Goal: Task Accomplishment & Management: Complete application form

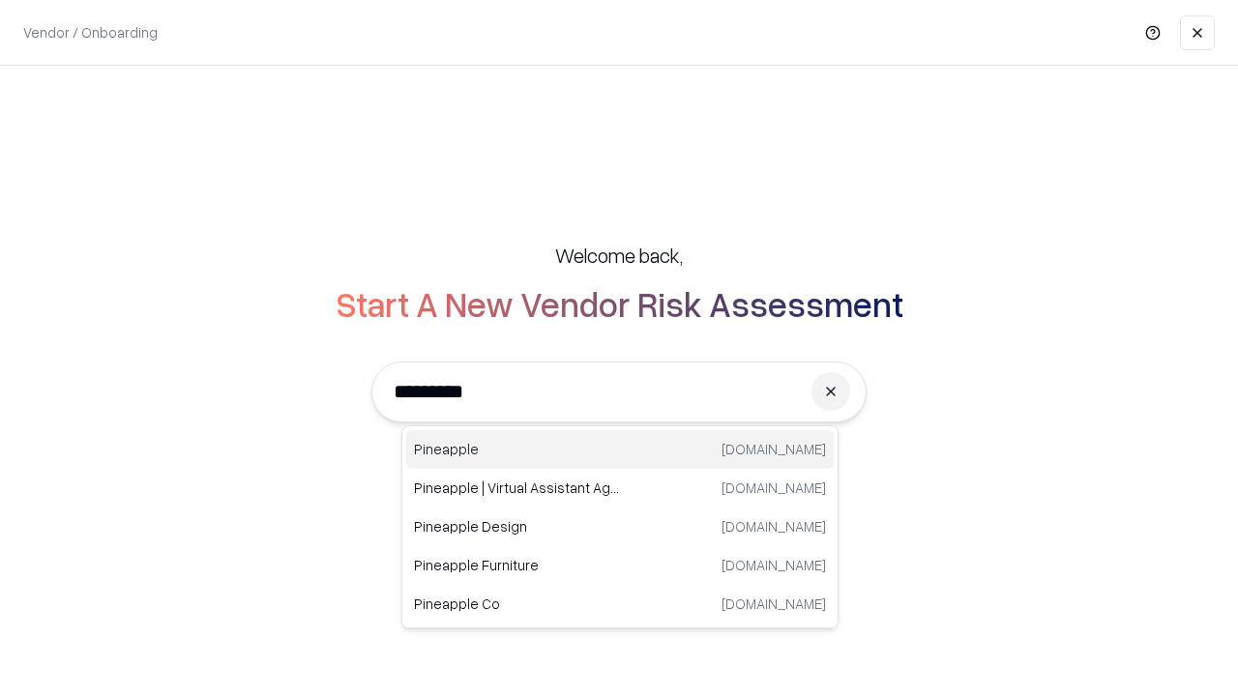
click at [620, 450] on div "Pineapple [DOMAIN_NAME]" at bounding box center [619, 449] width 427 height 39
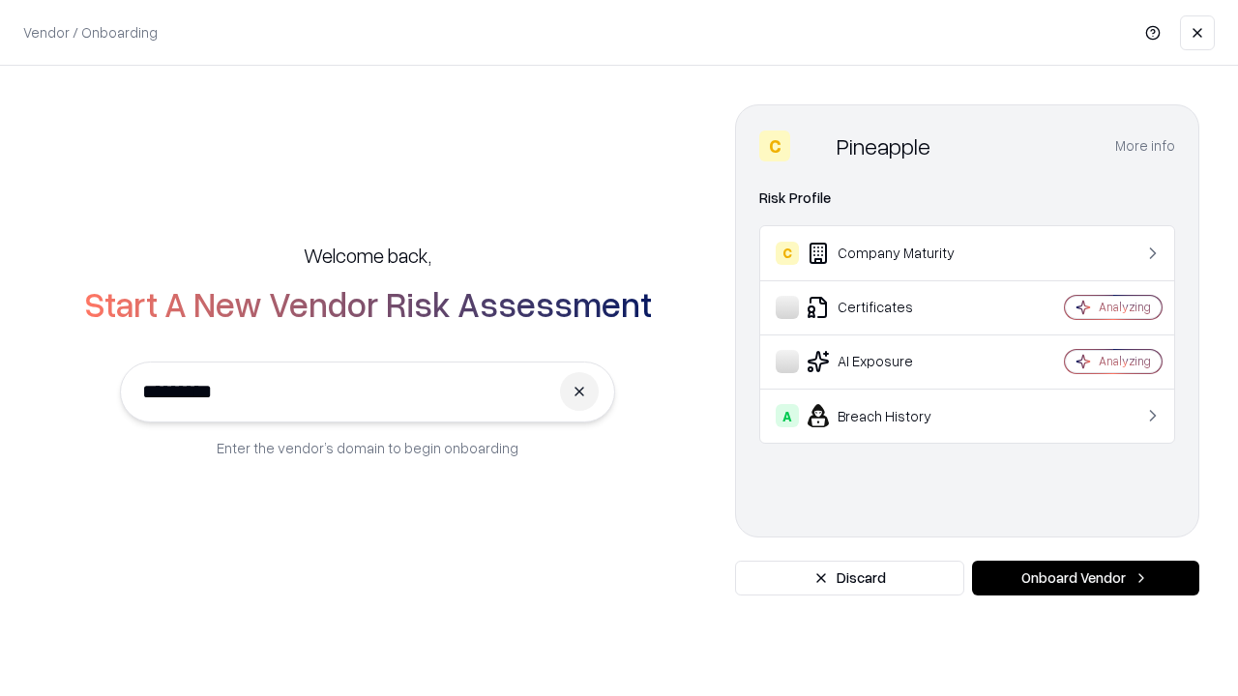
type input "*********"
click at [1085, 578] on button "Onboard Vendor" at bounding box center [1085, 578] width 227 height 35
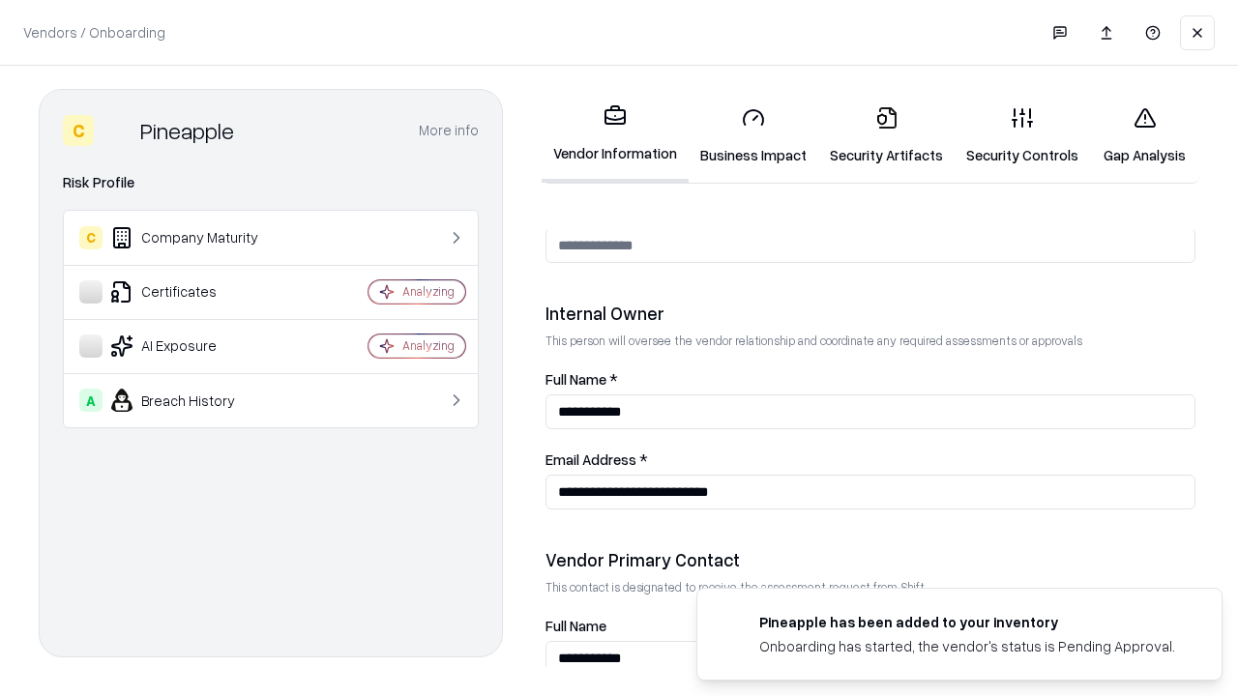
scroll to position [1002, 0]
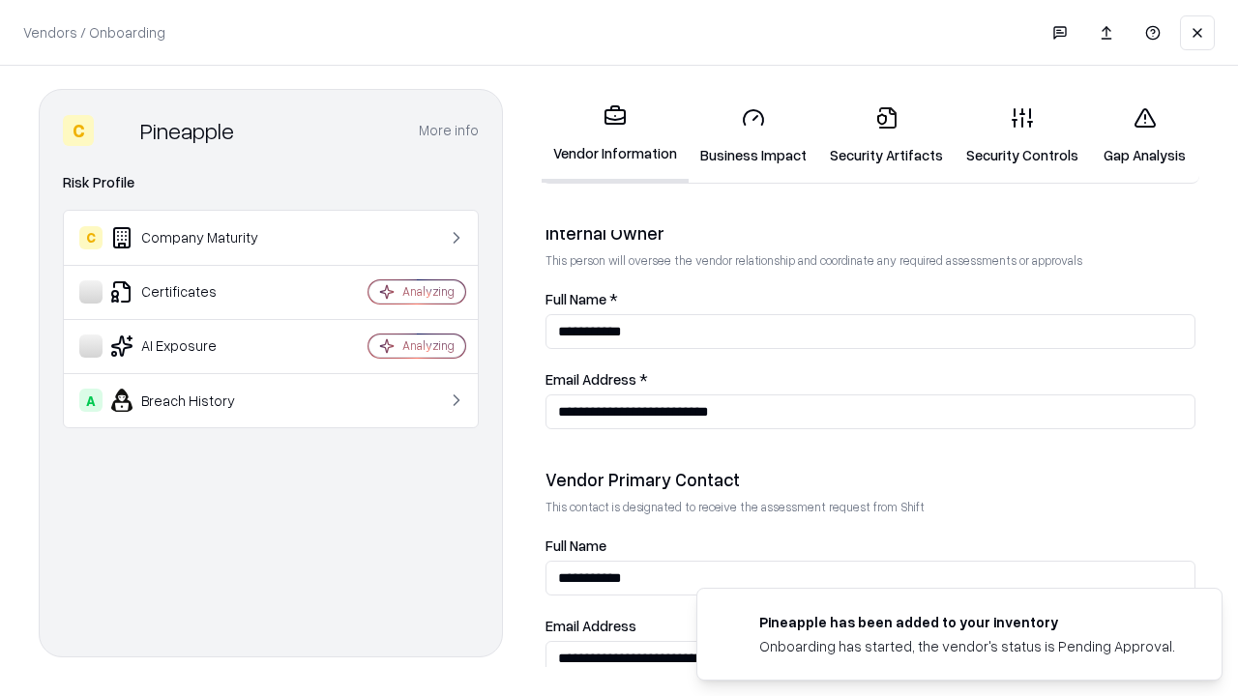
click at [886, 135] on link "Security Artifacts" at bounding box center [886, 136] width 136 height 90
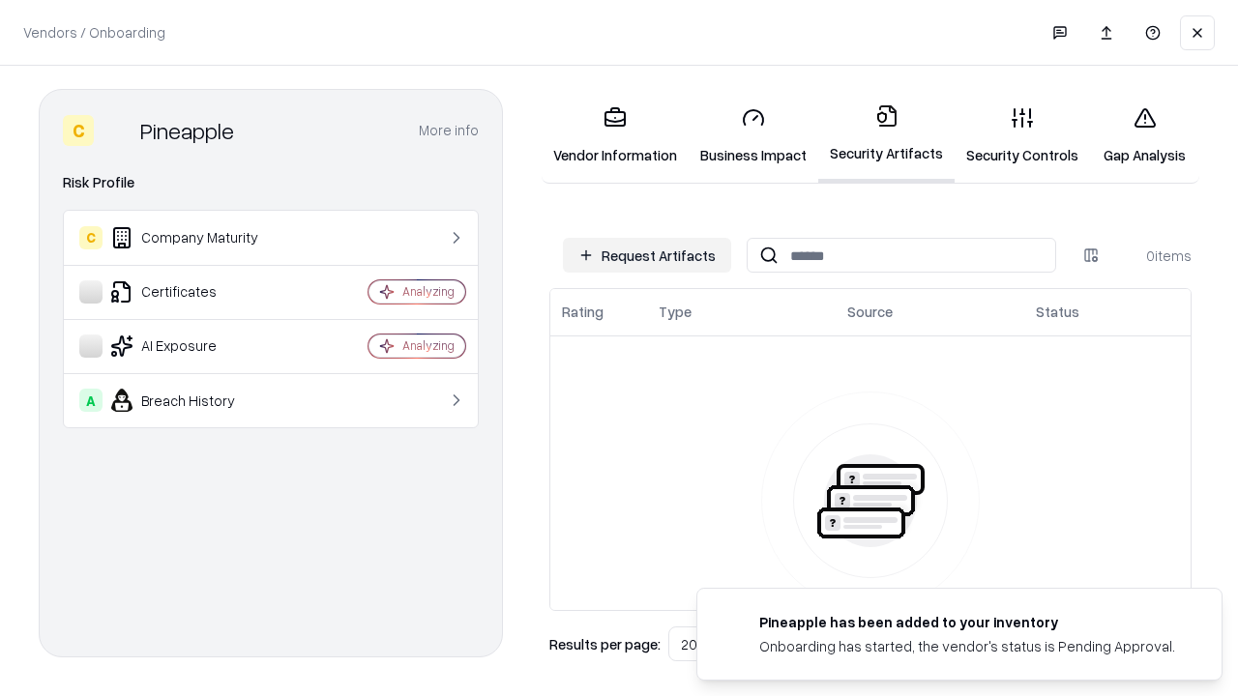
click at [647, 255] on button "Request Artifacts" at bounding box center [647, 255] width 168 height 35
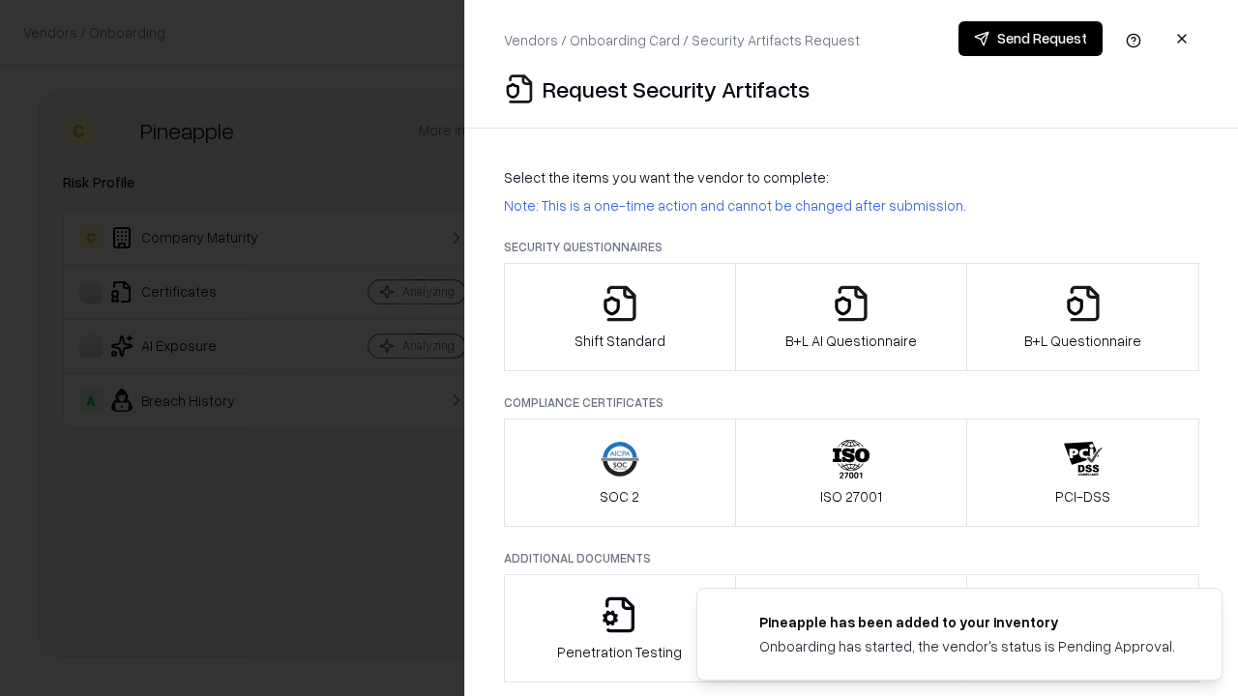
click at [1082, 317] on icon "button" at bounding box center [1083, 303] width 39 height 39
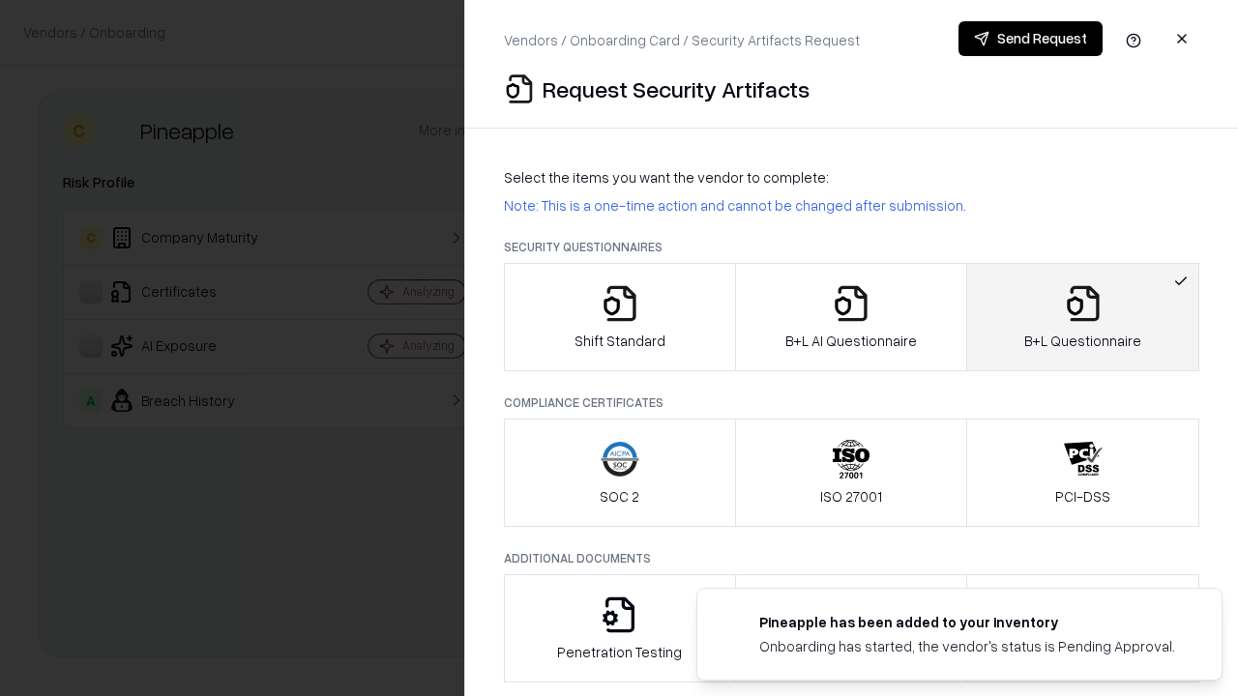
click at [850, 317] on icon "button" at bounding box center [851, 303] width 39 height 39
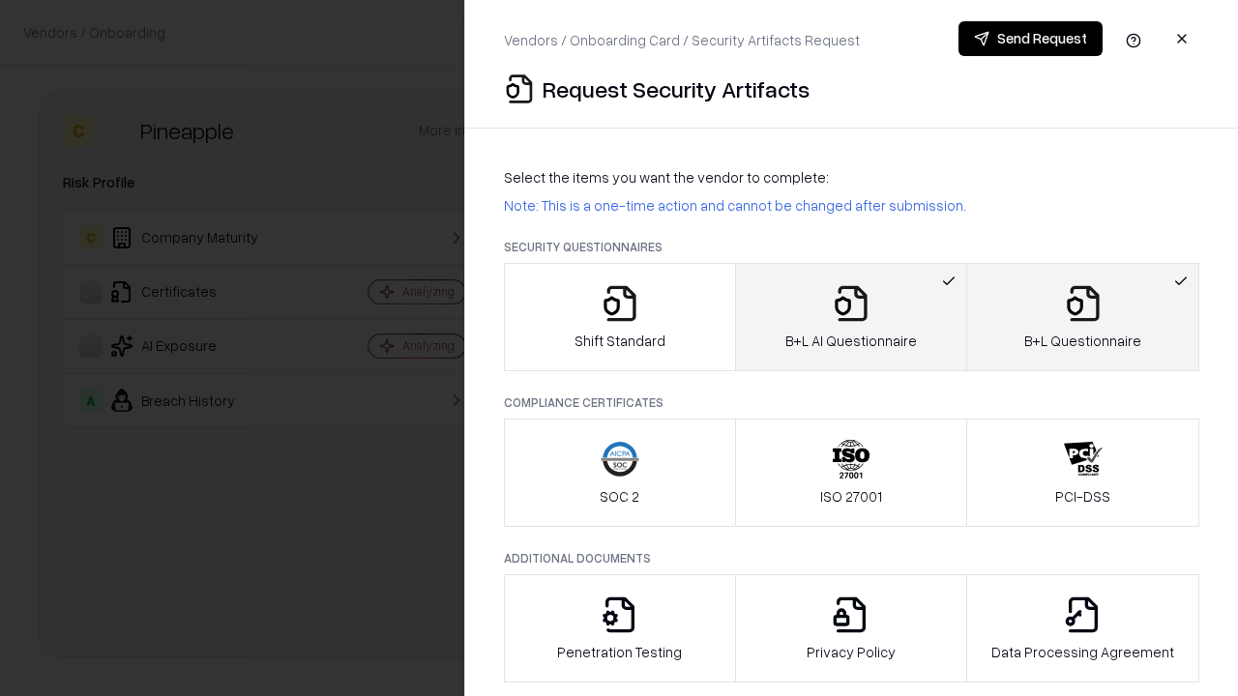
click at [1030, 39] on button "Send Request" at bounding box center [1030, 38] width 144 height 35
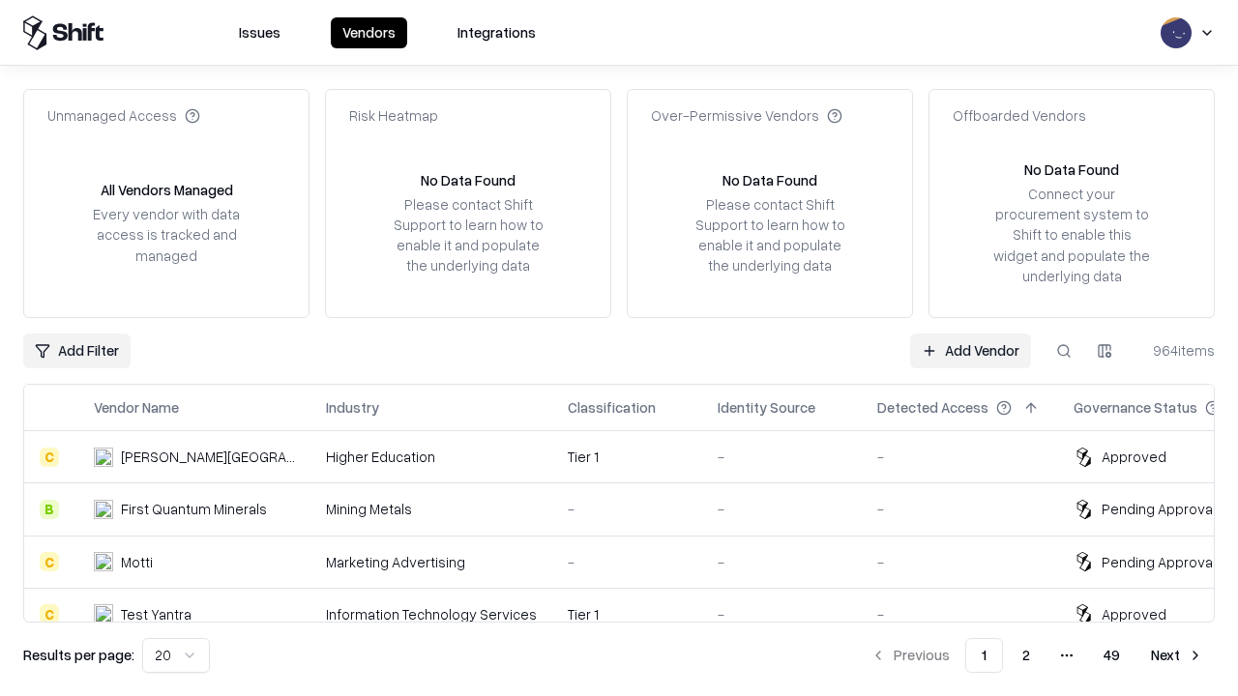
click at [1064, 350] on button at bounding box center [1063, 351] width 35 height 35
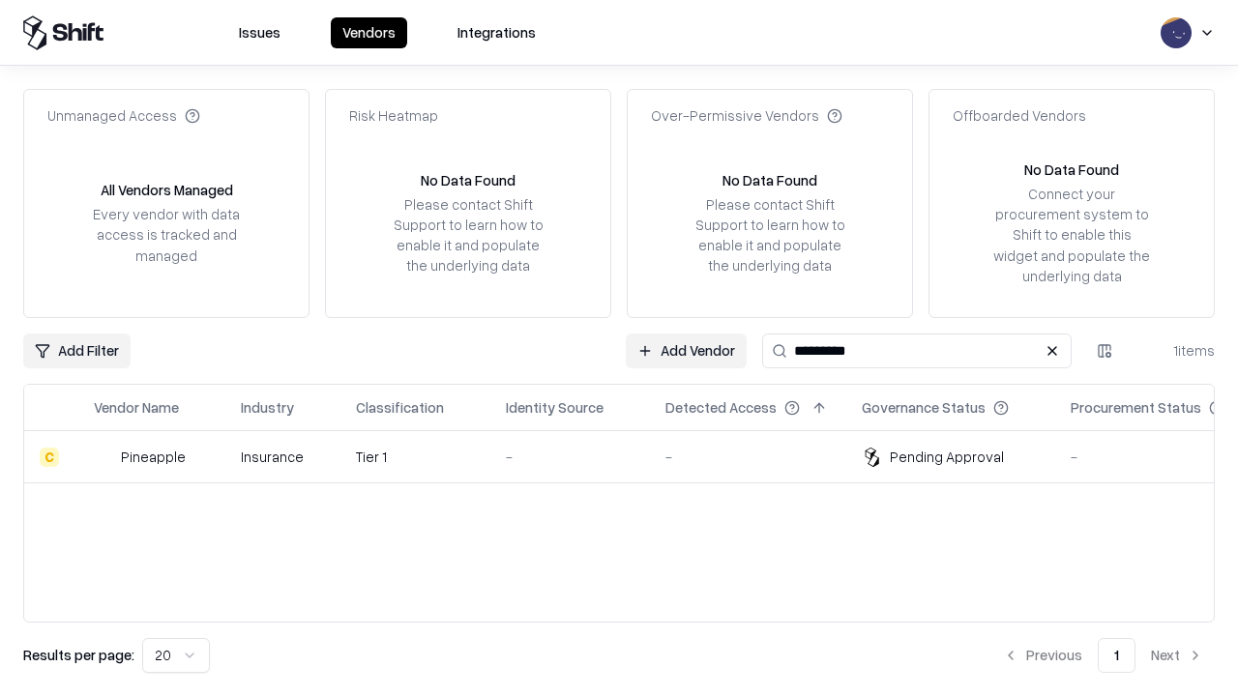
type input "*********"
click at [631, 456] on div "-" at bounding box center [570, 457] width 129 height 20
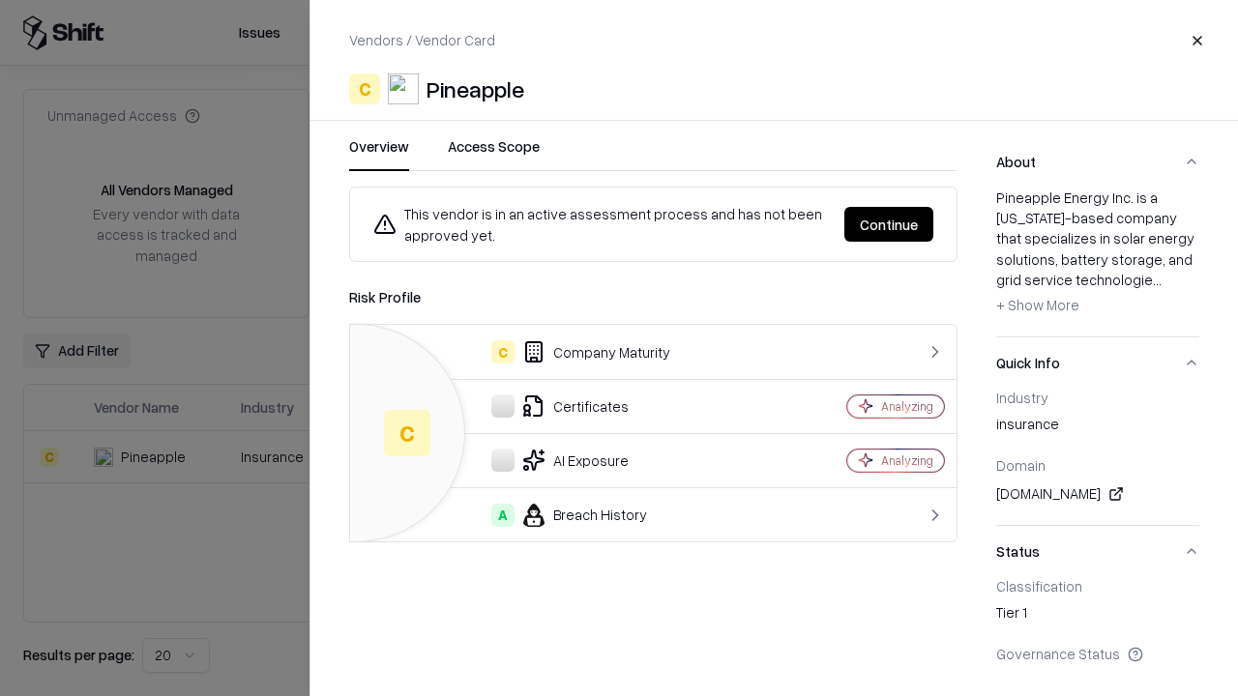
click at [889, 224] on button "Continue" at bounding box center [888, 224] width 89 height 35
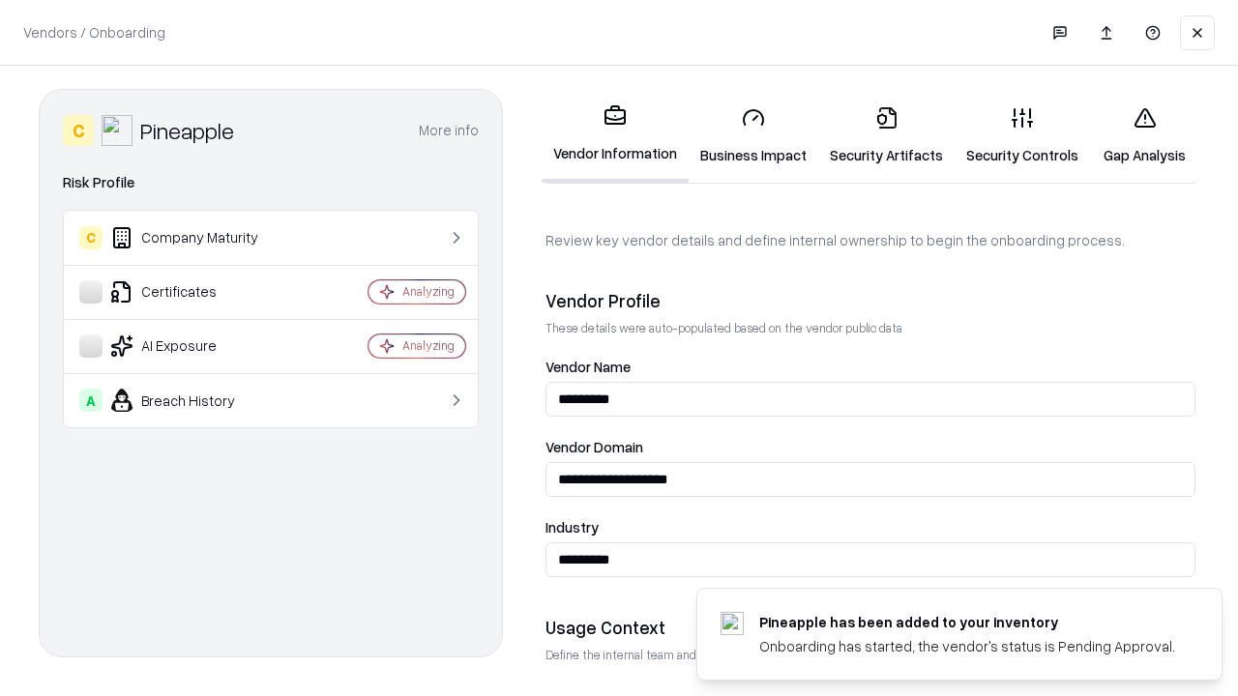
click at [886, 135] on link "Security Artifacts" at bounding box center [886, 136] width 136 height 90
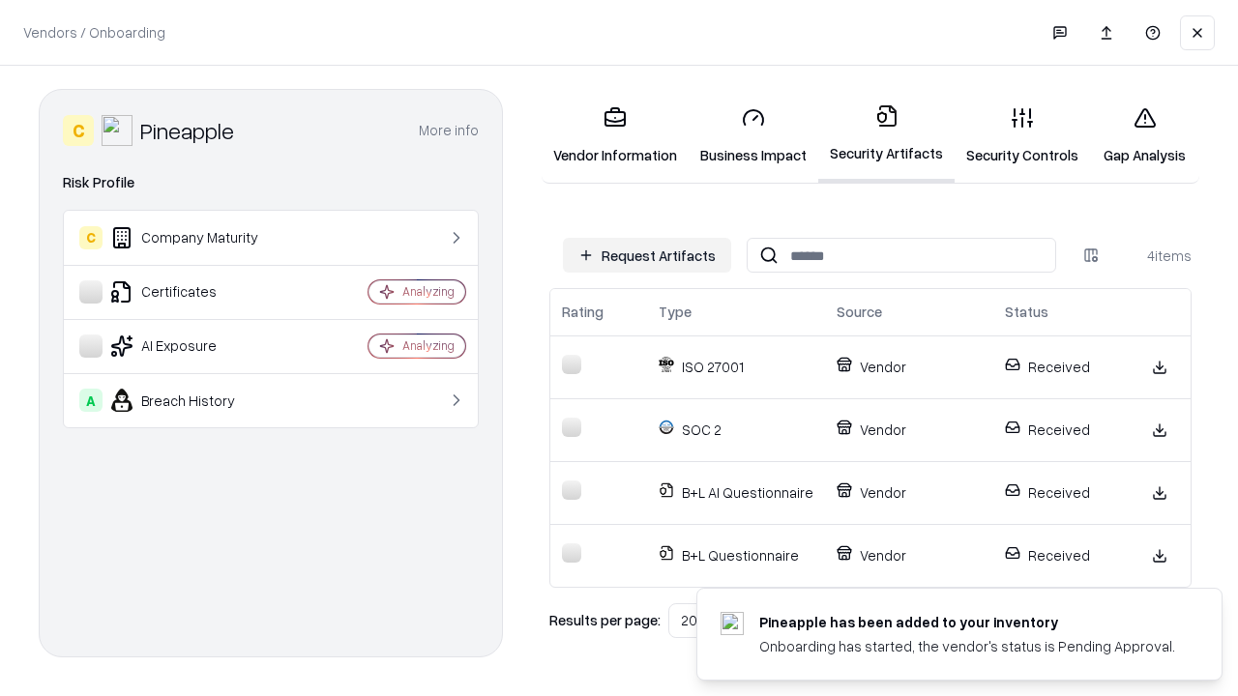
click at [1144, 135] on link "Gap Analysis" at bounding box center [1144, 136] width 109 height 90
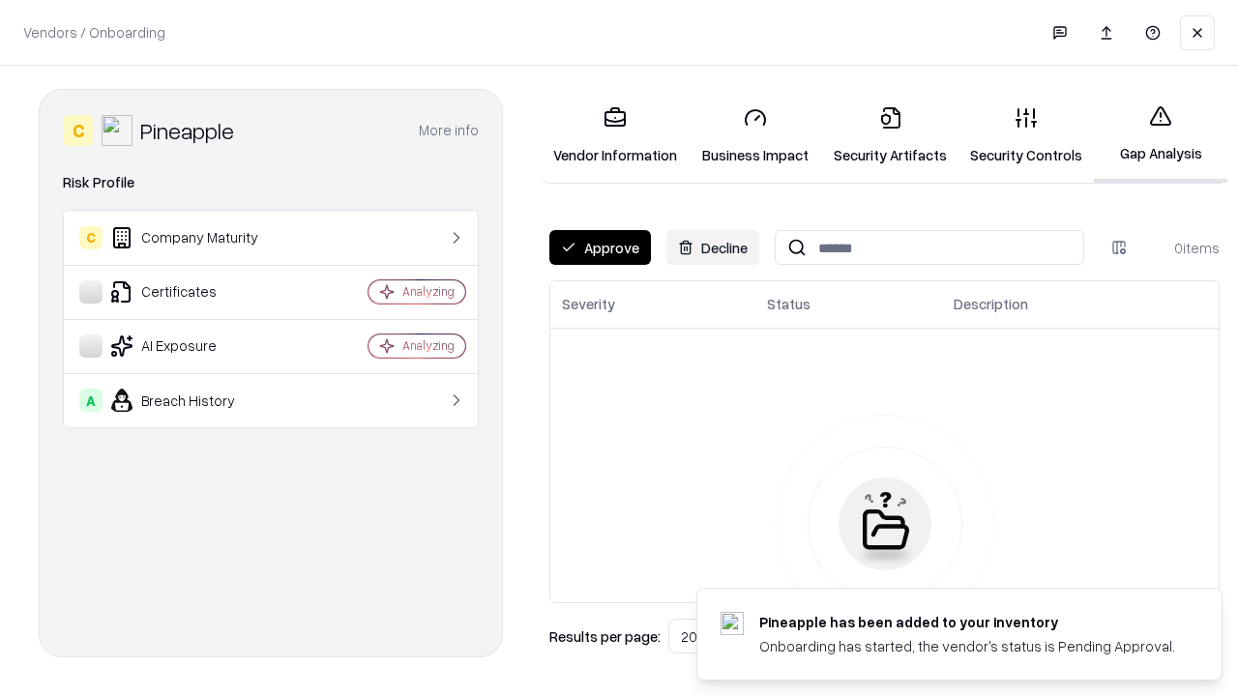
click at [600, 248] on button "Approve" at bounding box center [600, 247] width 102 height 35
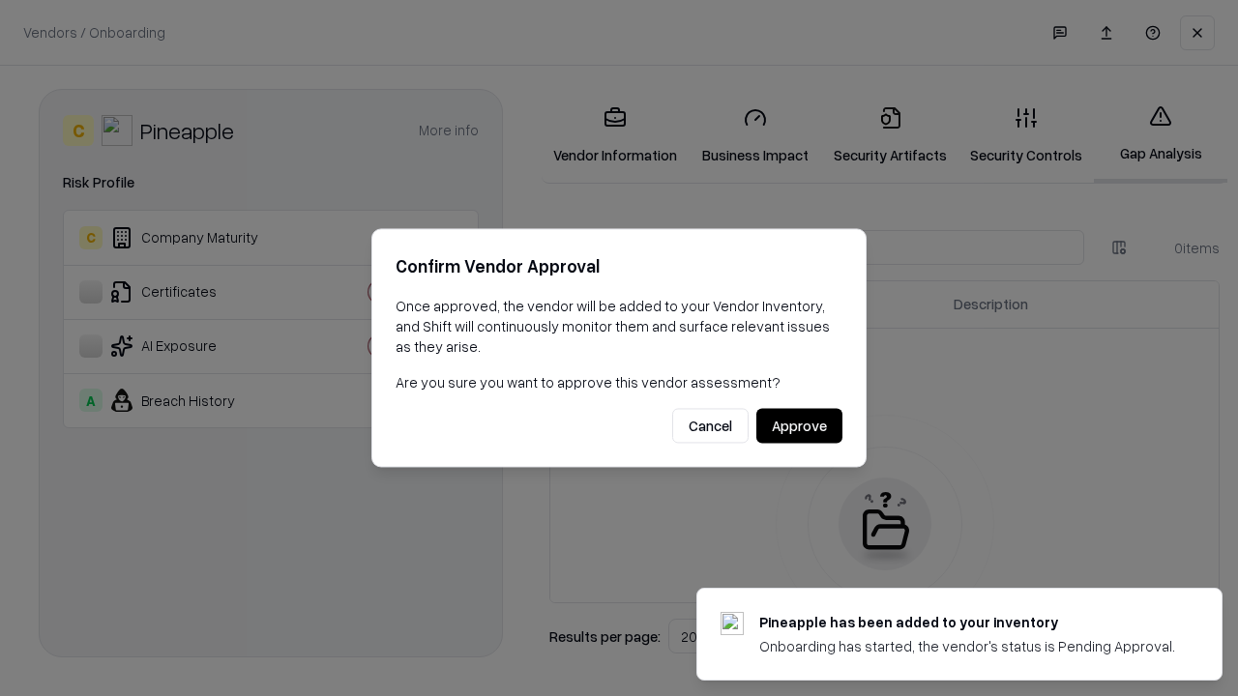
click at [799, 426] on button "Approve" at bounding box center [799, 426] width 86 height 35
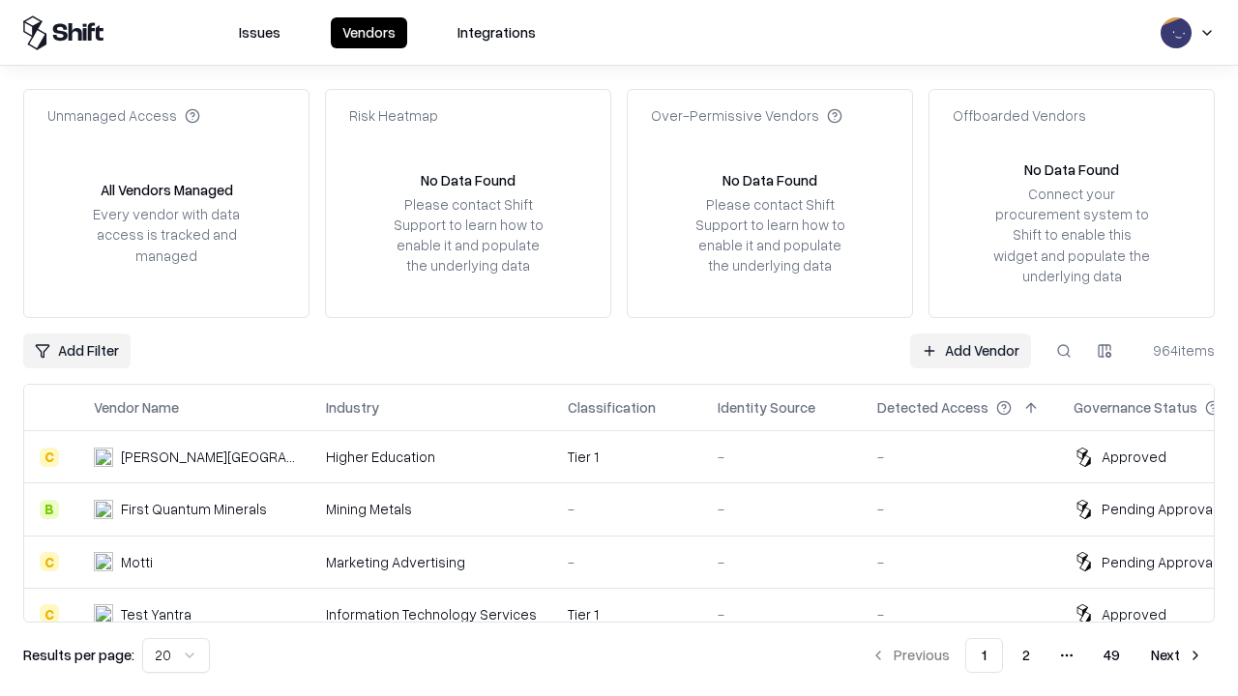
type input "*********"
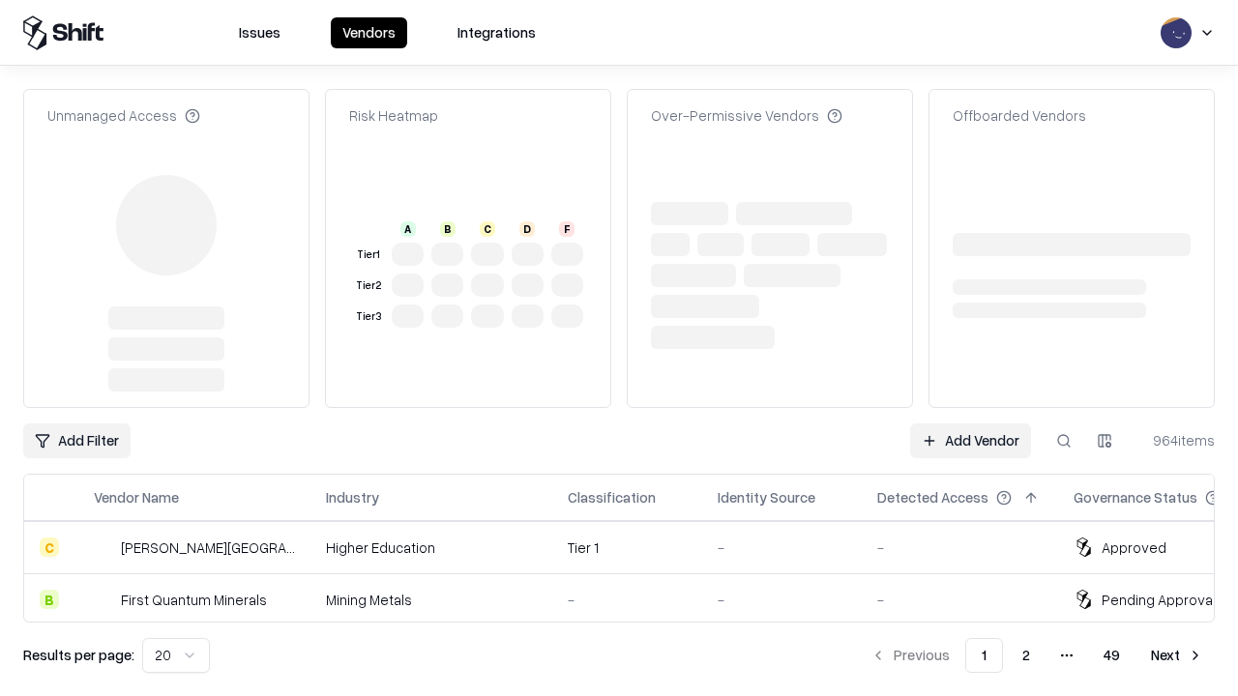
click at [970, 424] on link "Add Vendor" at bounding box center [970, 441] width 121 height 35
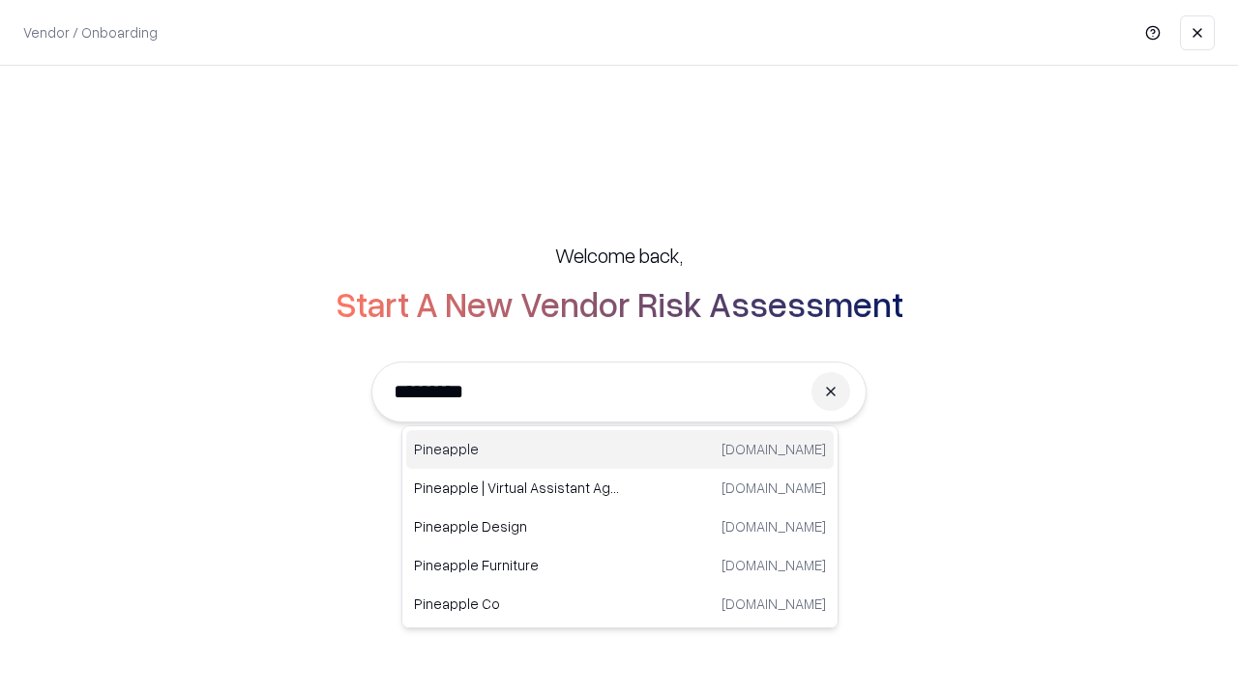
click at [620, 450] on div "Pineapple [DOMAIN_NAME]" at bounding box center [619, 449] width 427 height 39
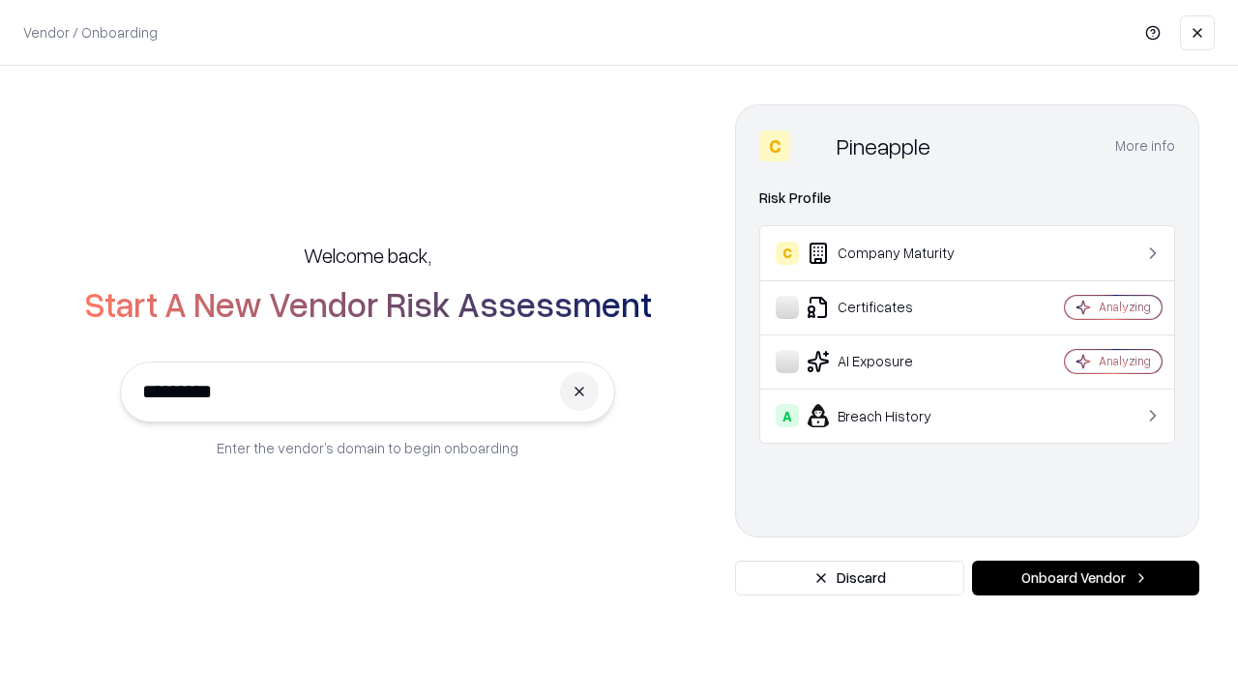
type input "*********"
click at [1085, 578] on button "Onboard Vendor" at bounding box center [1085, 578] width 227 height 35
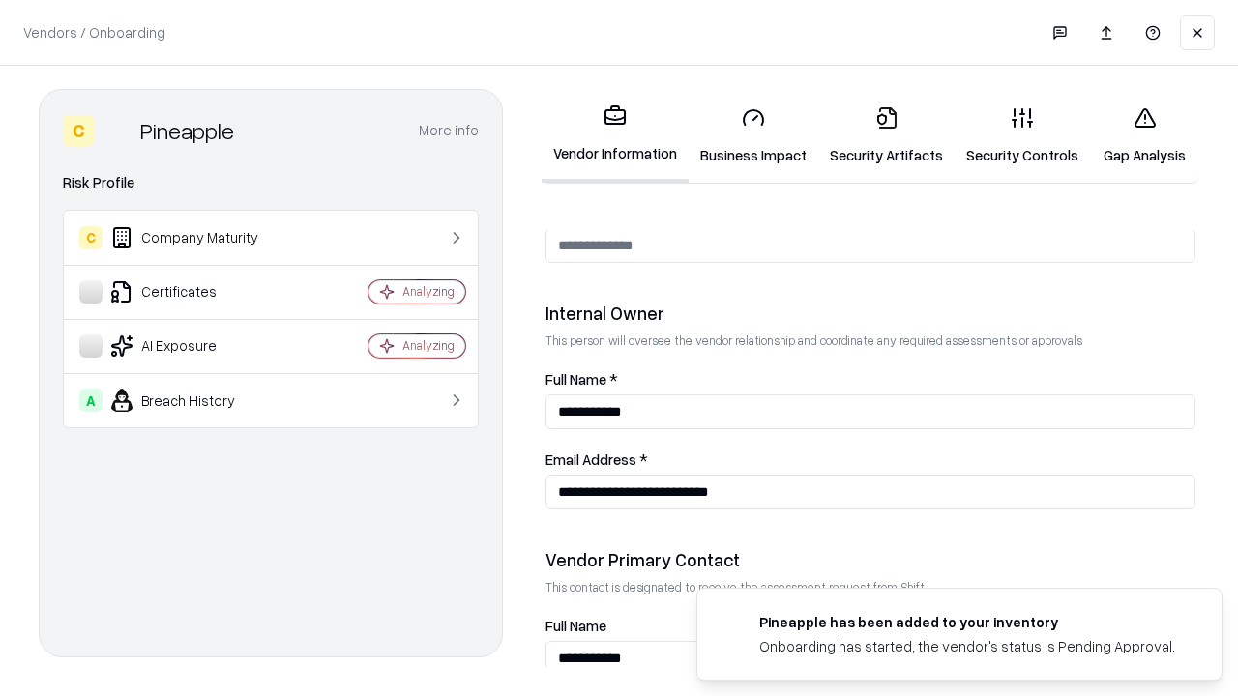
scroll to position [1002, 0]
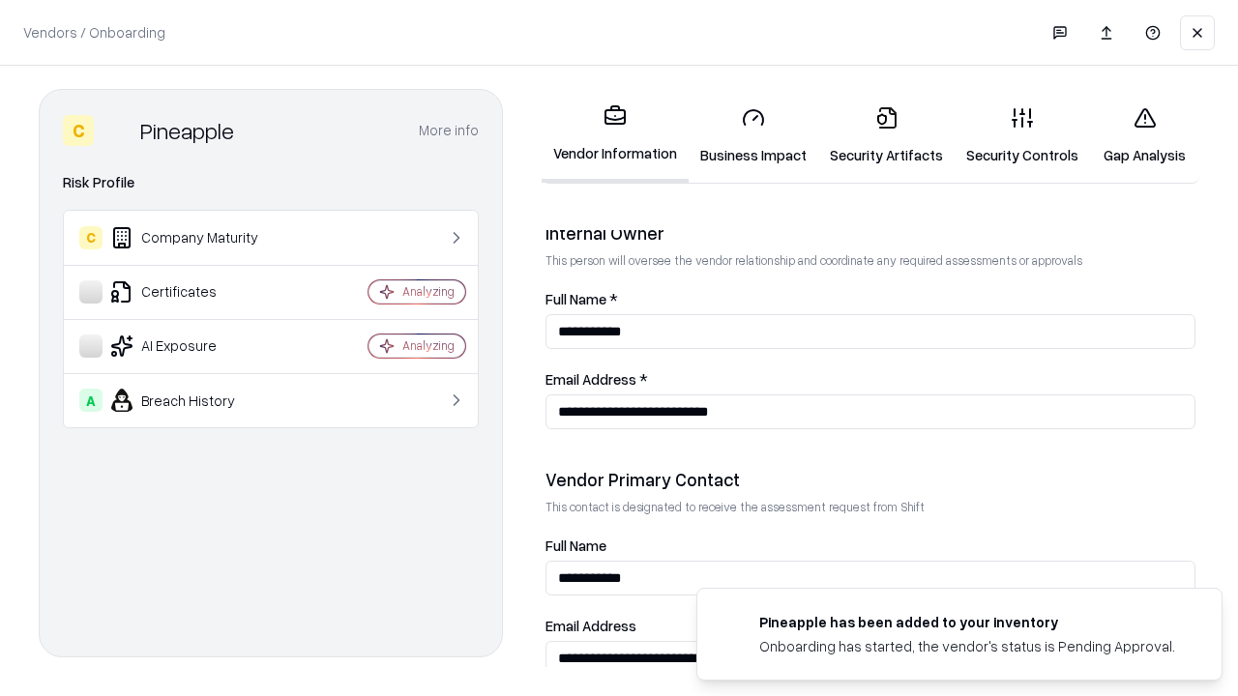
click at [1144, 135] on link "Gap Analysis" at bounding box center [1144, 136] width 109 height 90
